Goal: Task Accomplishment & Management: Complete application form

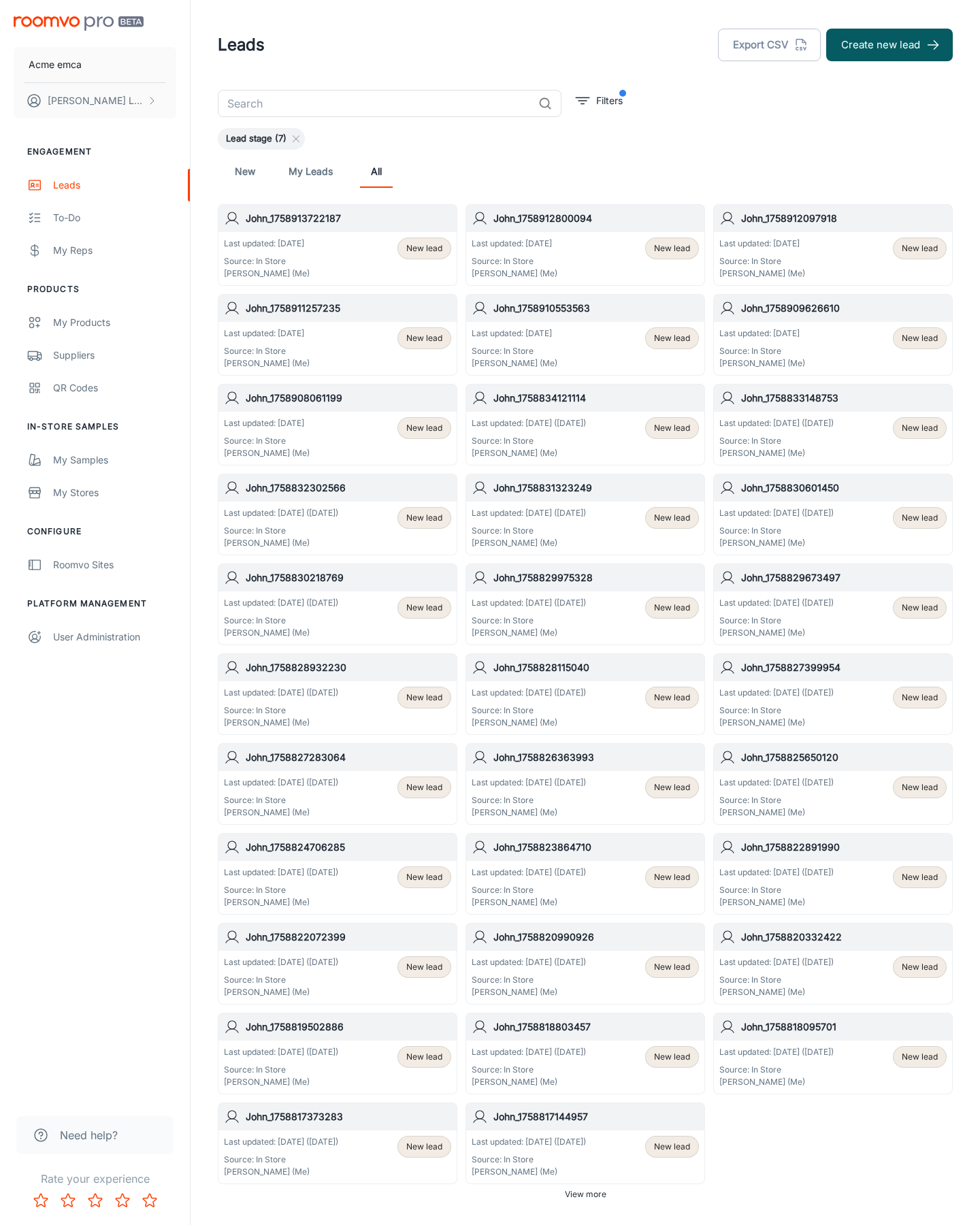
click at [889, 45] on button "Create new lead" at bounding box center [889, 45] width 127 height 33
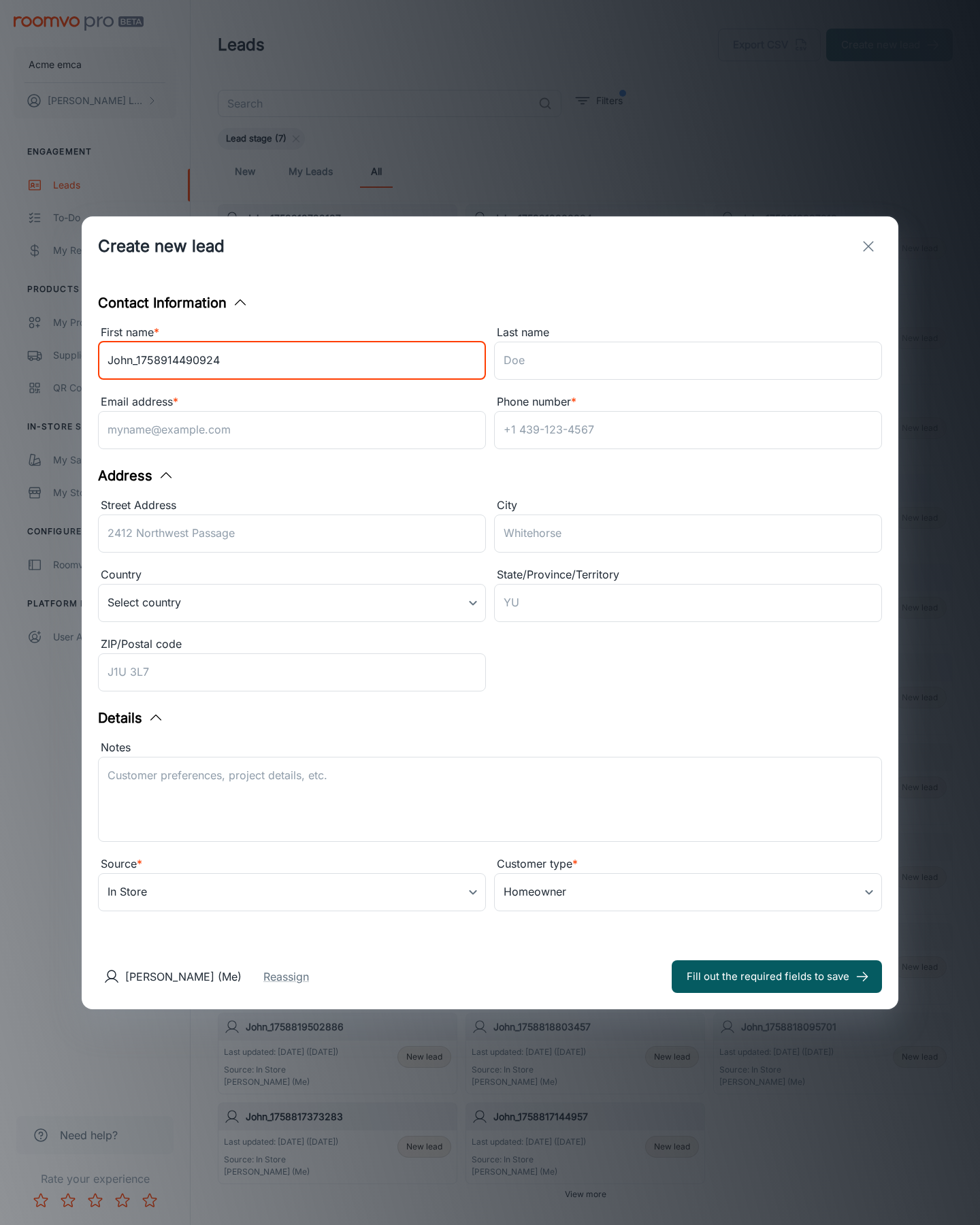
type input "John_1758914490924"
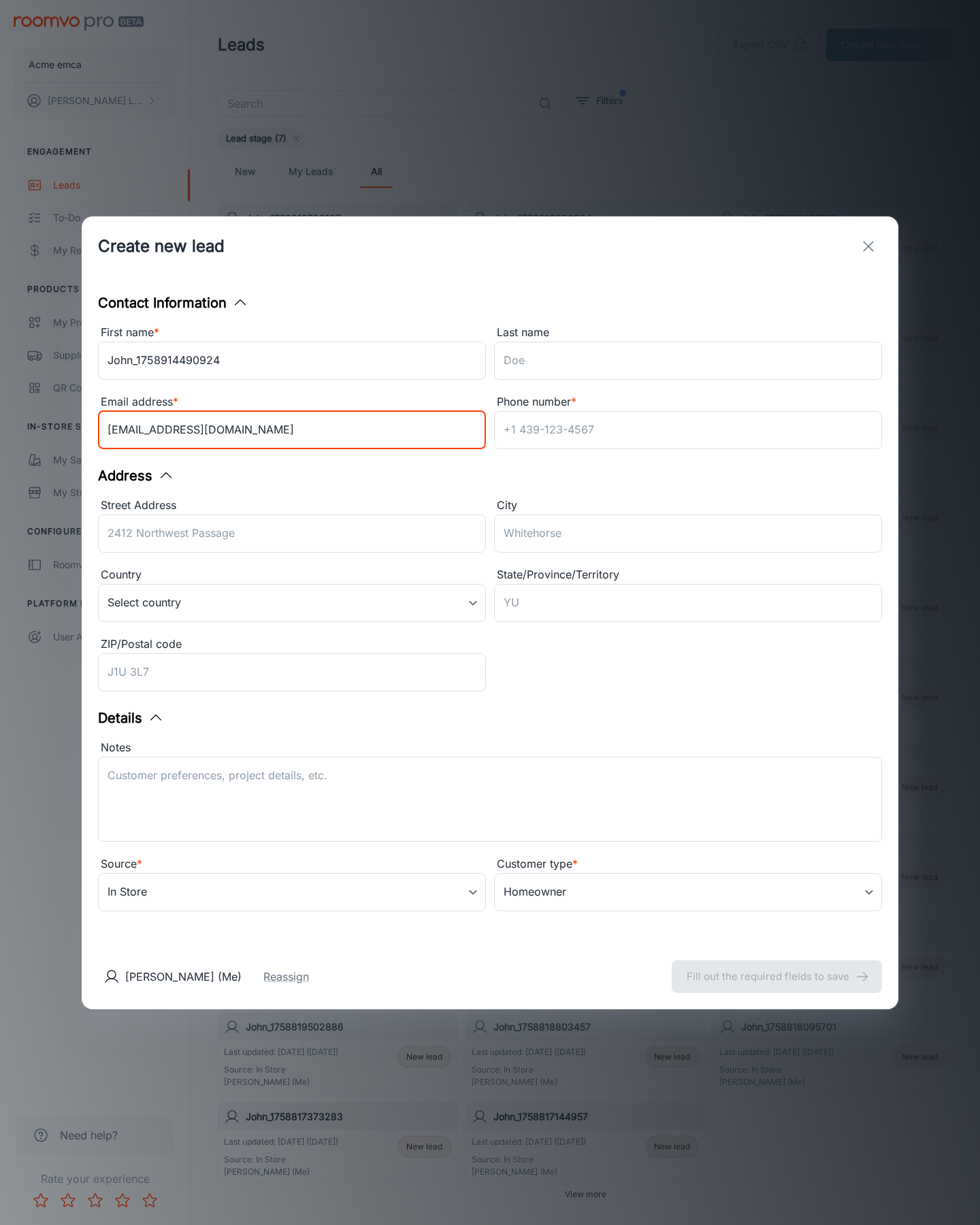
type input "[EMAIL_ADDRESS][DOMAIN_NAME]"
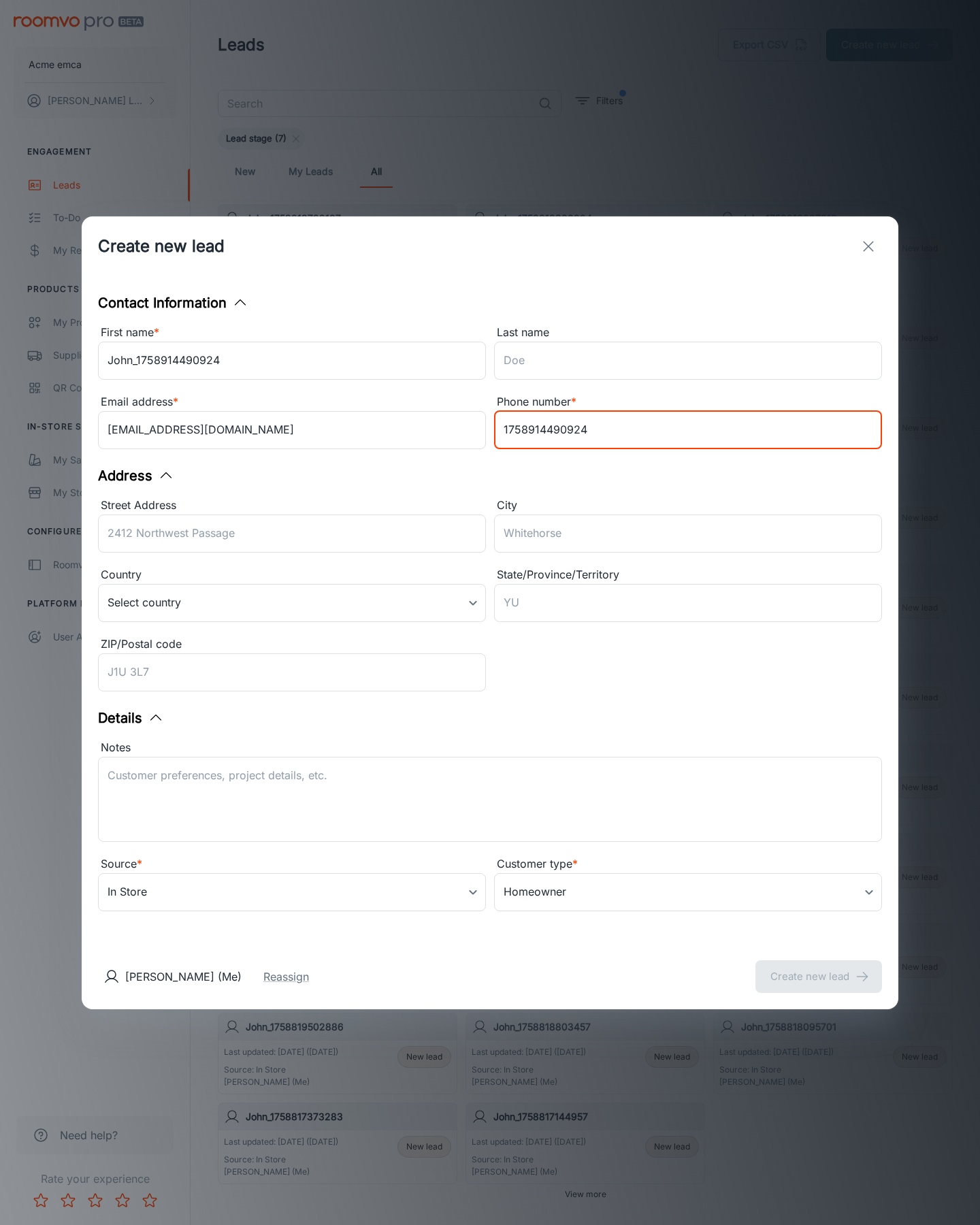
type input "1758914490924"
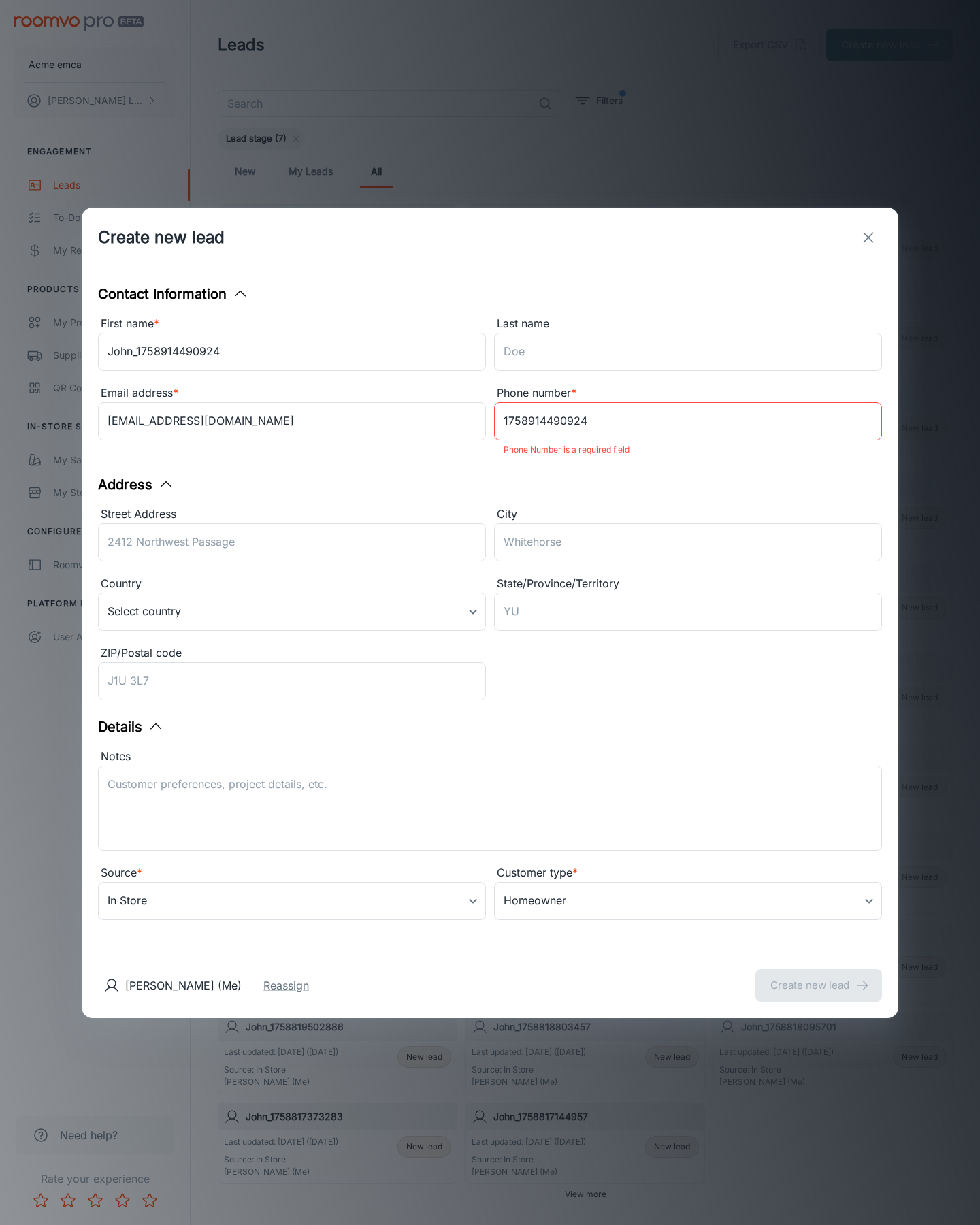
click at [818, 976] on button "Create new lead" at bounding box center [818, 986] width 127 height 33
